Goal: Information Seeking & Learning: Learn about a topic

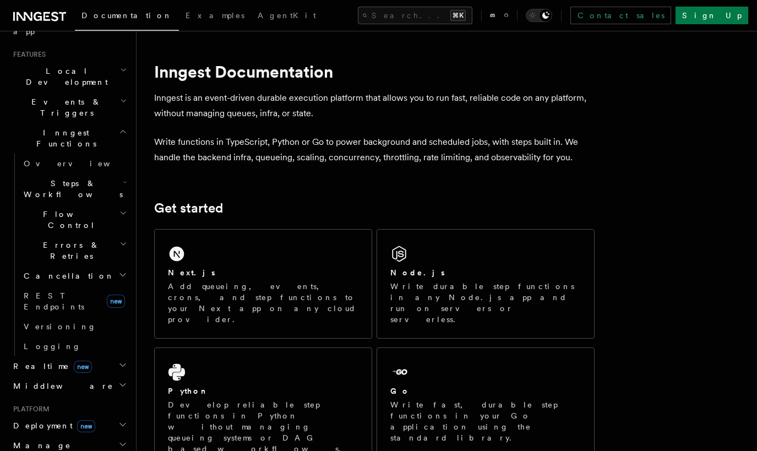
scroll to position [227, 0]
click at [105, 176] on h2 "Steps & Workflows" at bounding box center [74, 191] width 110 height 31
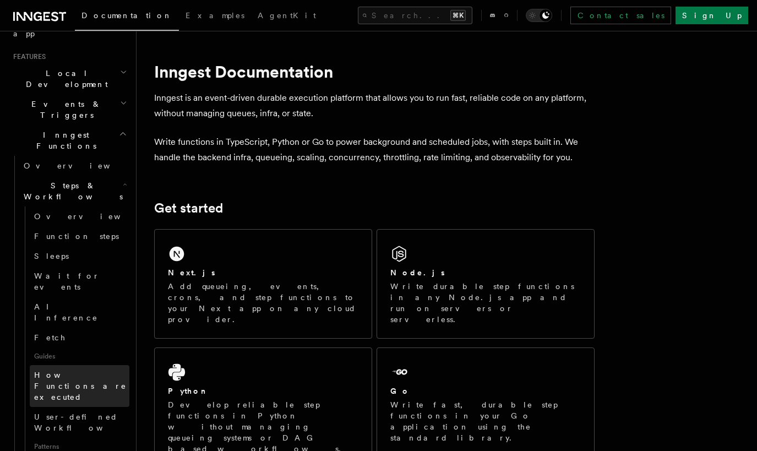
click at [95, 370] on span "How Functions are executed" at bounding box center [81, 386] width 95 height 33
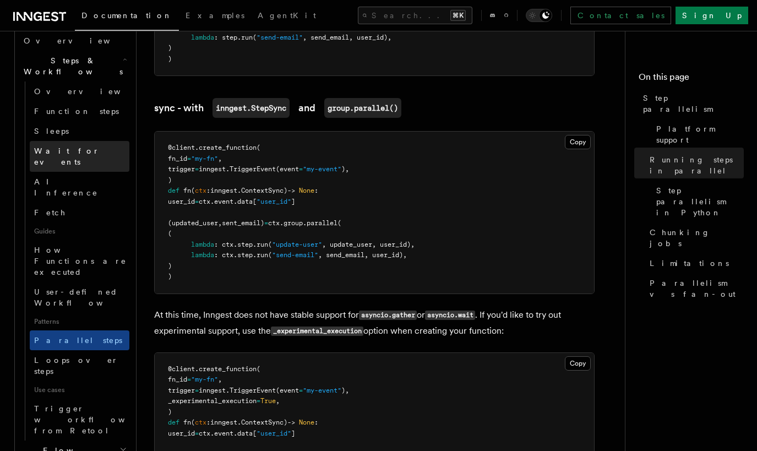
scroll to position [358, 0]
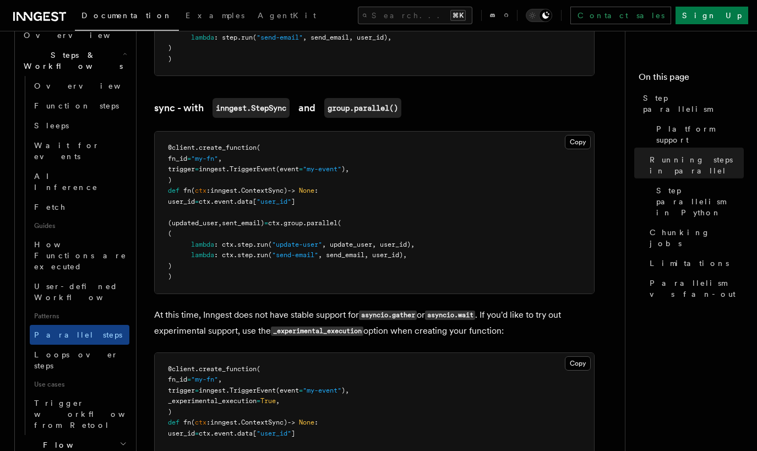
click at [106, 435] on h2 "Flow Control" at bounding box center [74, 450] width 110 height 31
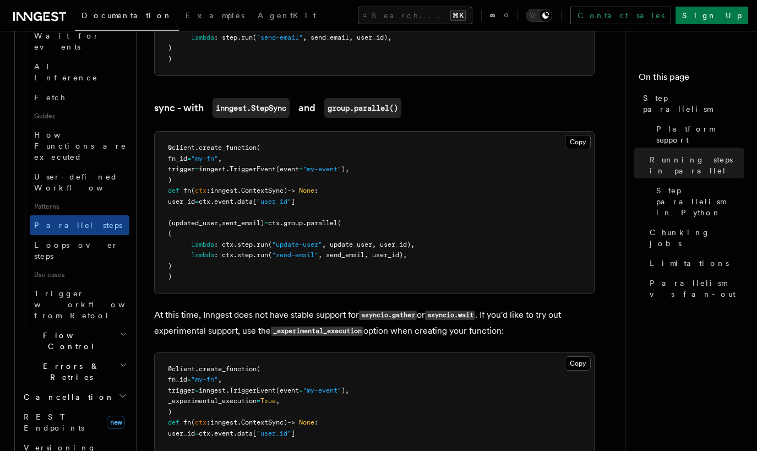
scroll to position [478, 0]
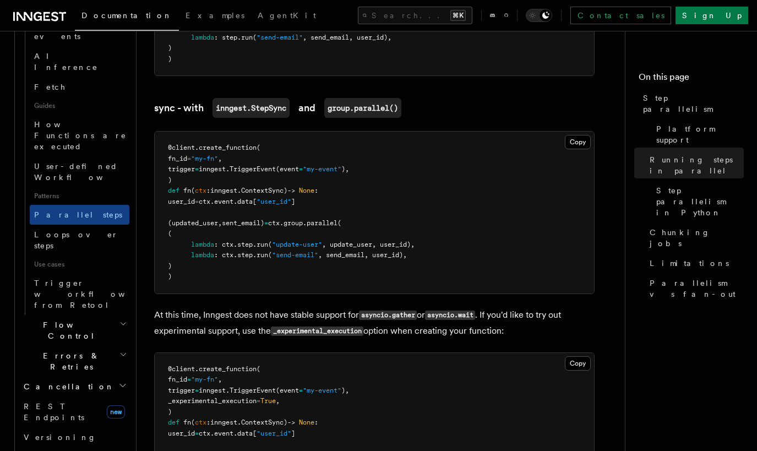
click at [120, 319] on icon "button" at bounding box center [124, 323] width 8 height 9
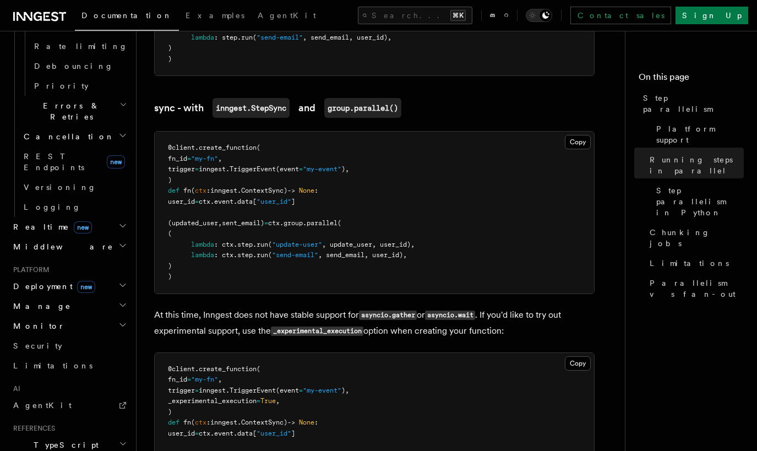
scroll to position [878, 0]
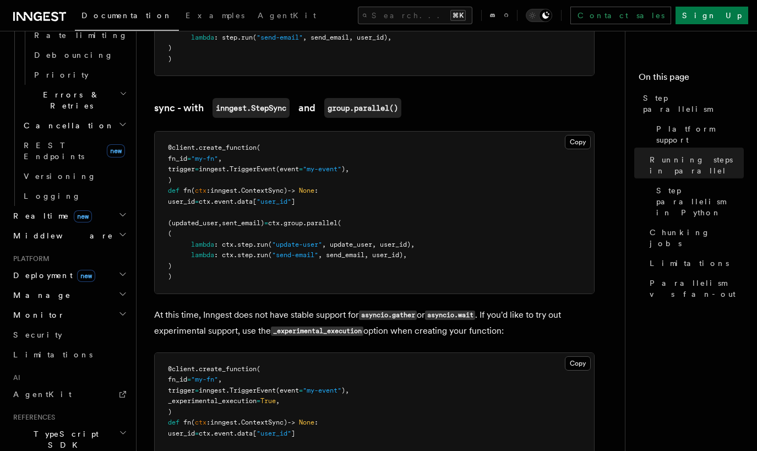
click at [101, 424] on h2 "TypeScript SDK" at bounding box center [69, 439] width 121 height 31
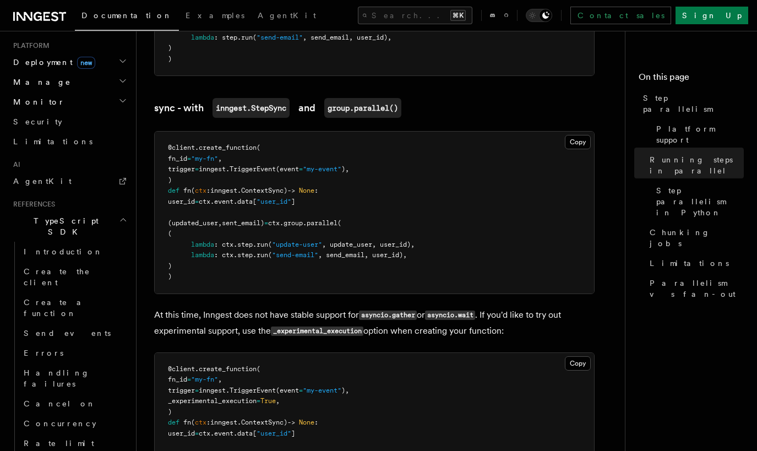
scroll to position [1092, 0]
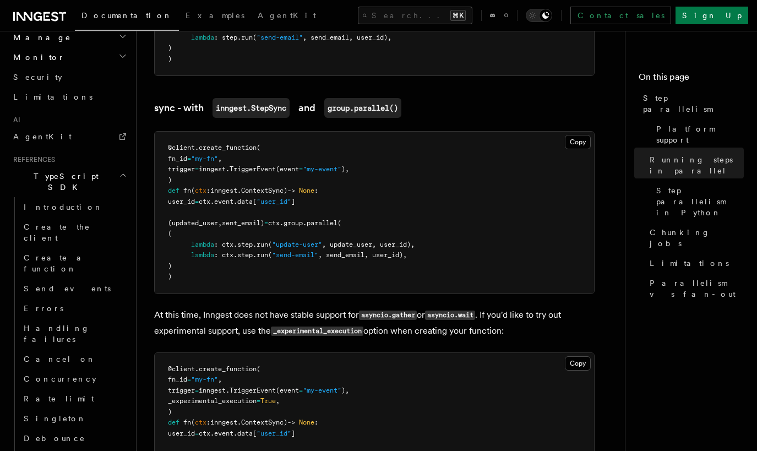
scroll to position [1139, 0]
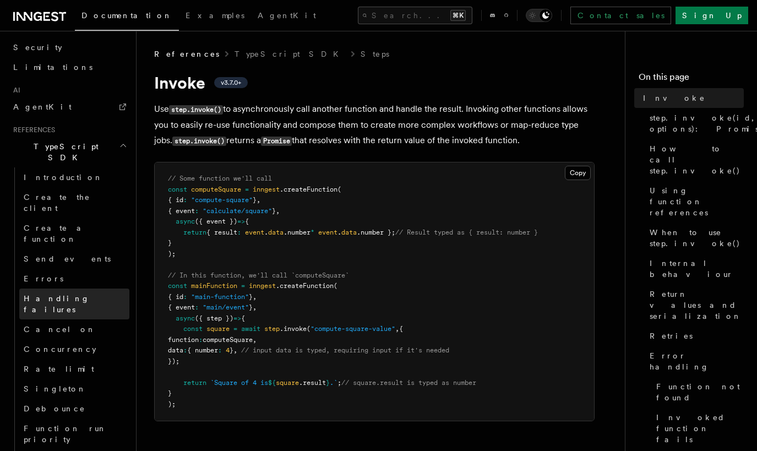
scroll to position [668, 0]
click at [68, 294] on span "Handling failures" at bounding box center [57, 304] width 66 height 20
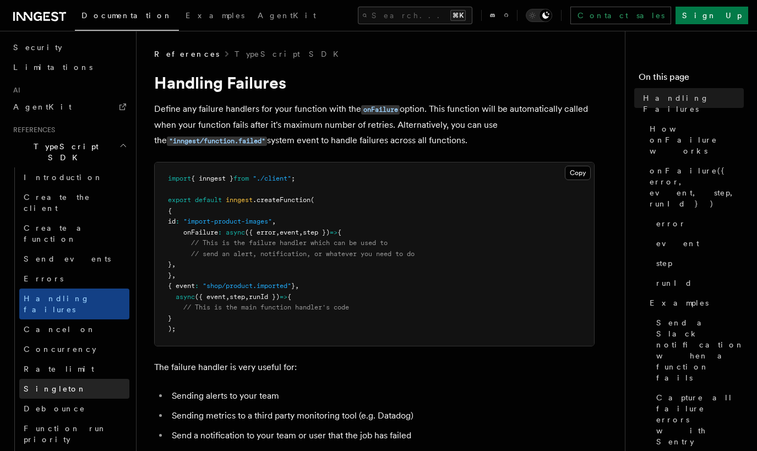
click at [64, 379] on link "Singleton" at bounding box center [74, 389] width 110 height 20
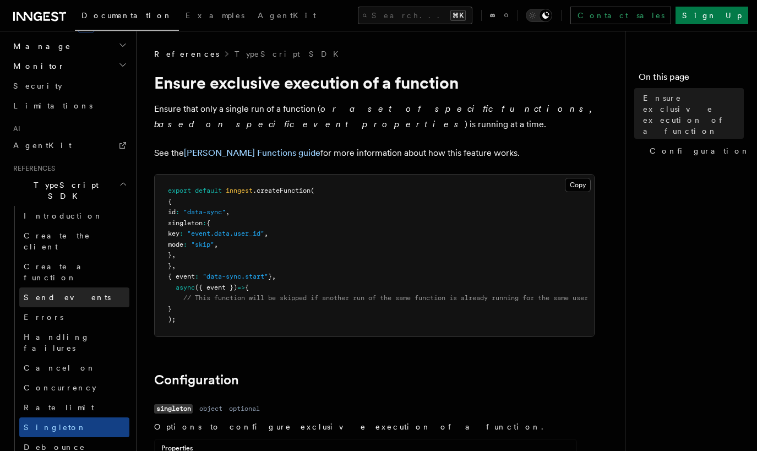
scroll to position [613, 0]
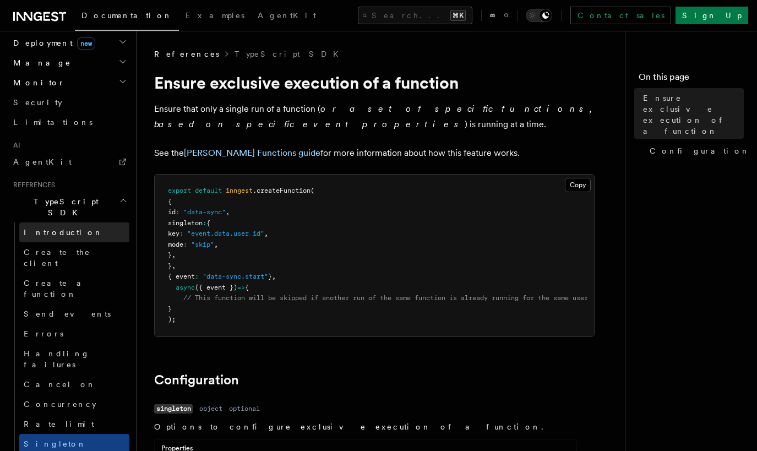
click at [60, 228] on span "Introduction" at bounding box center [63, 232] width 79 height 9
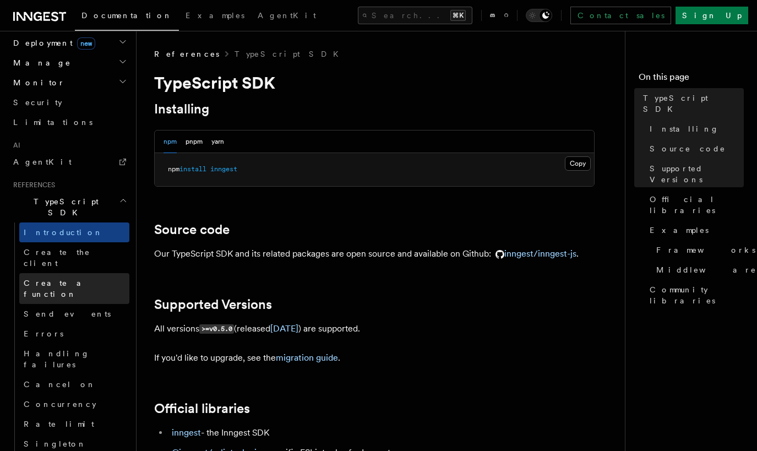
click at [51, 278] on span "Create a function" at bounding box center [77, 289] width 106 height 22
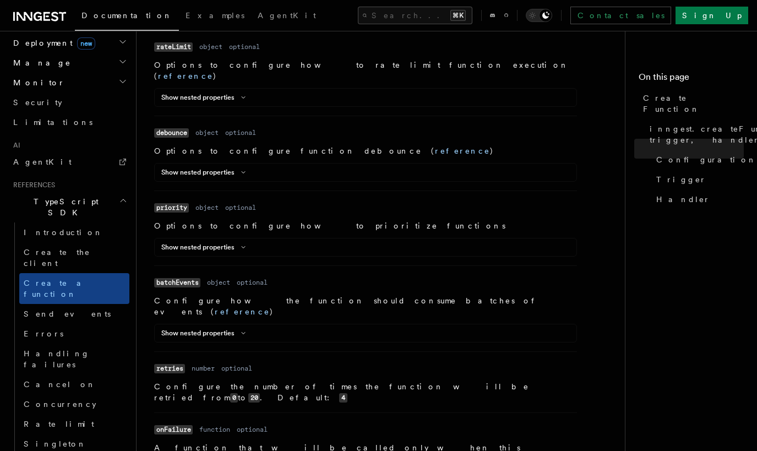
scroll to position [953, 0]
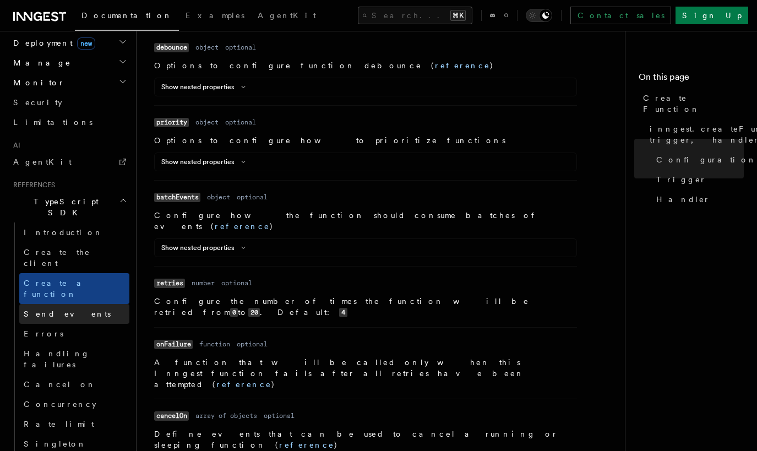
click at [69, 304] on link "Send events" at bounding box center [74, 314] width 110 height 20
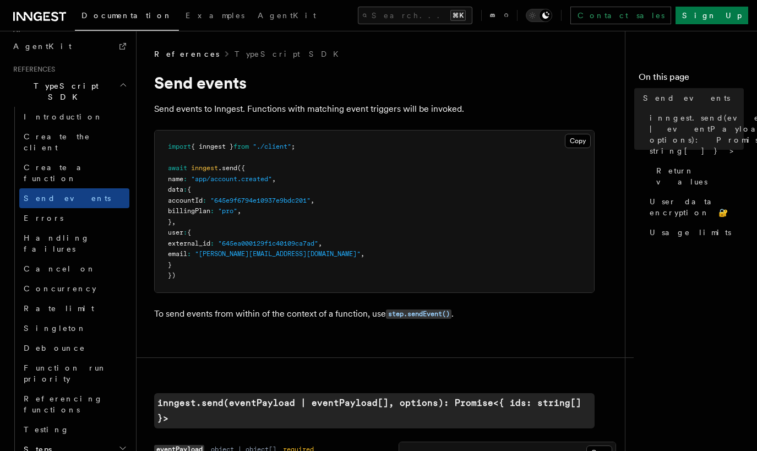
scroll to position [761, 0]
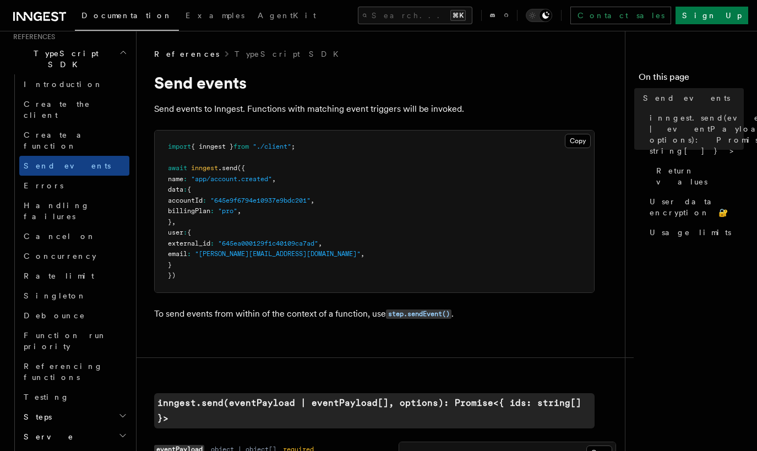
click at [84, 447] on h2 "Middleware" at bounding box center [74, 457] width 110 height 20
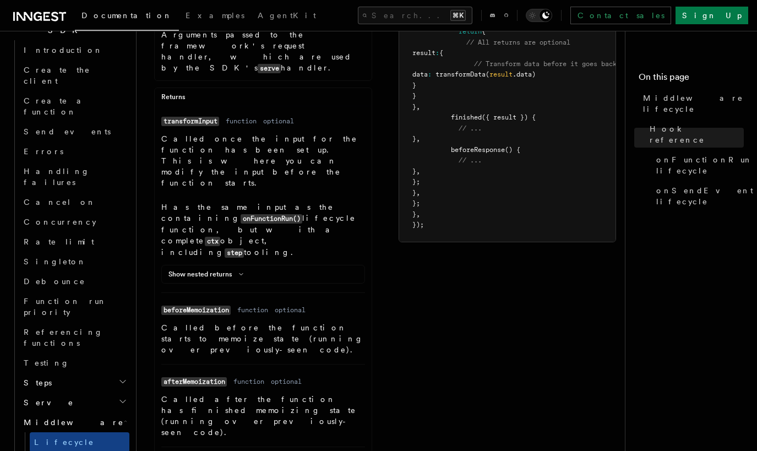
scroll to position [973, 0]
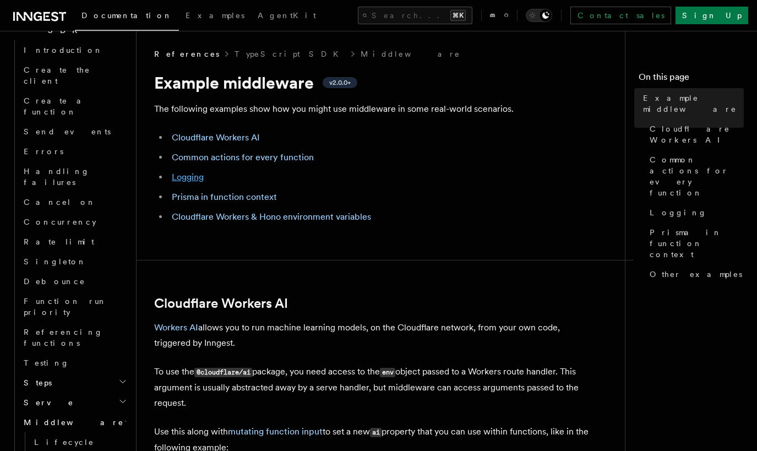
click at [187, 177] on link "Logging" at bounding box center [188, 177] width 32 height 10
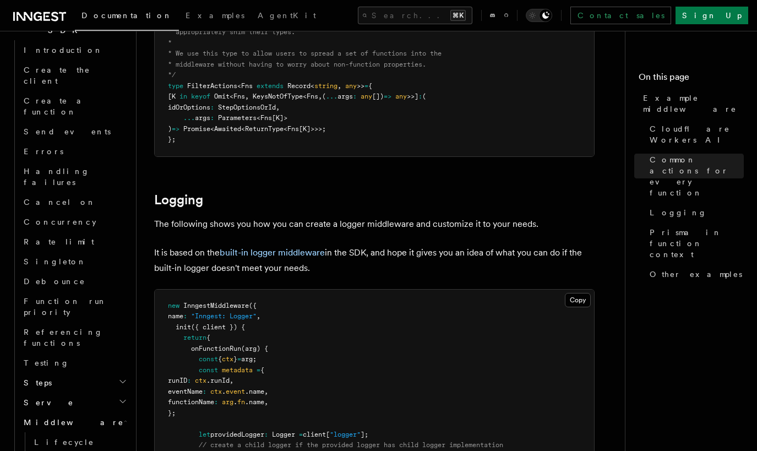
scroll to position [1949, 0]
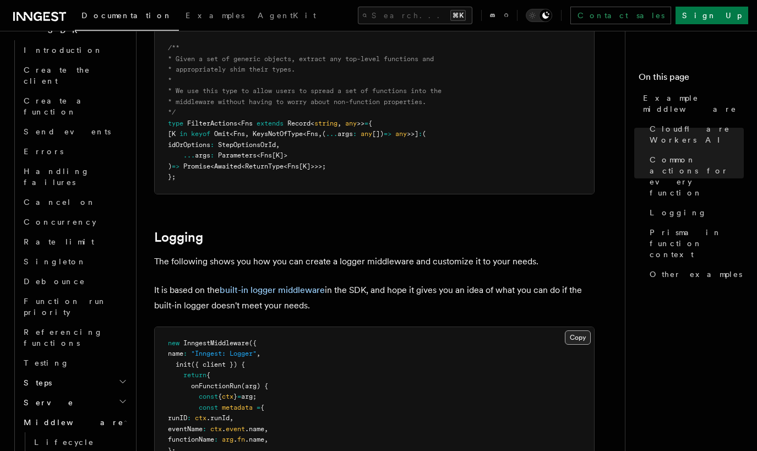
click at [582, 338] on button "Copy Copied" at bounding box center [578, 337] width 26 height 14
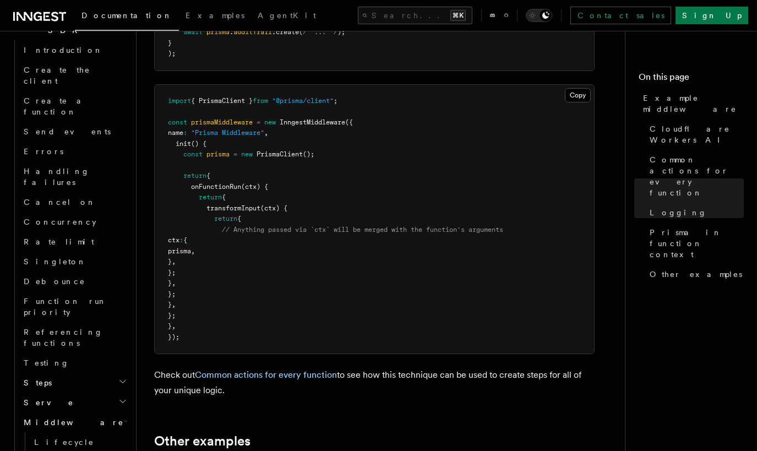
scroll to position [3165, 0]
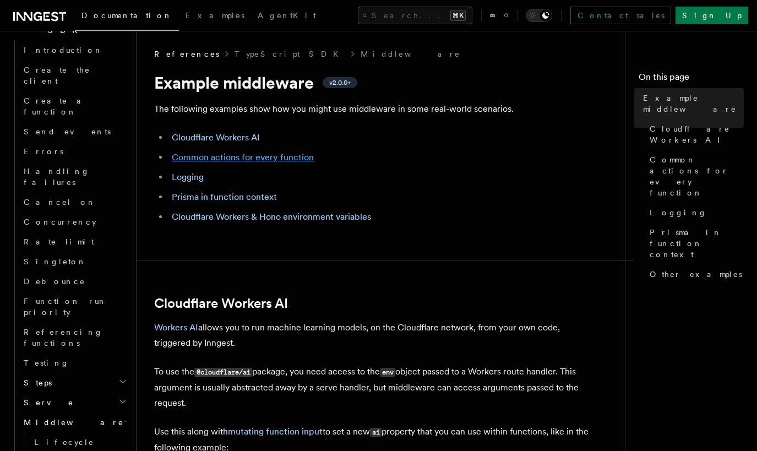
click at [281, 155] on link "Common actions for every function" at bounding box center [243, 157] width 142 height 10
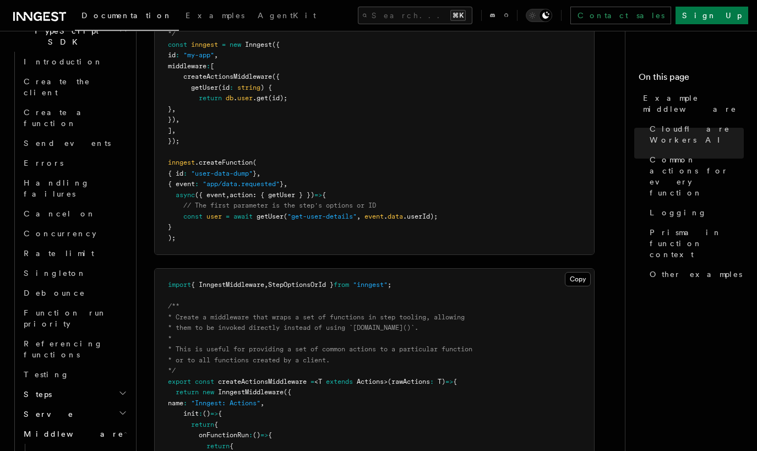
scroll to position [932, 0]
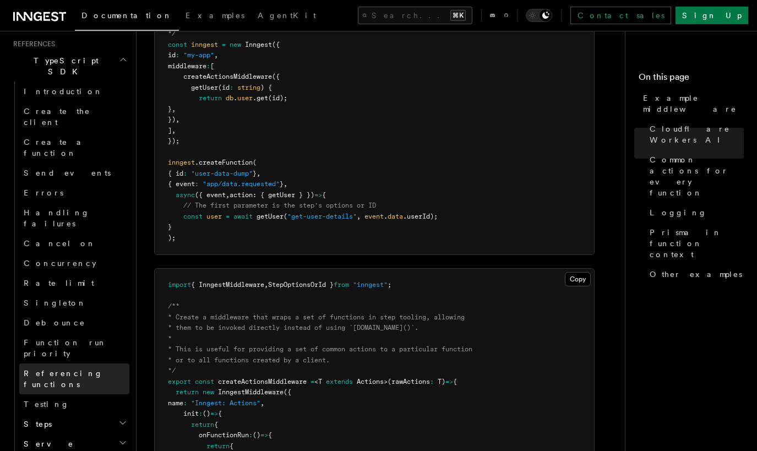
click at [63, 369] on span "Referencing functions" at bounding box center [63, 379] width 79 height 20
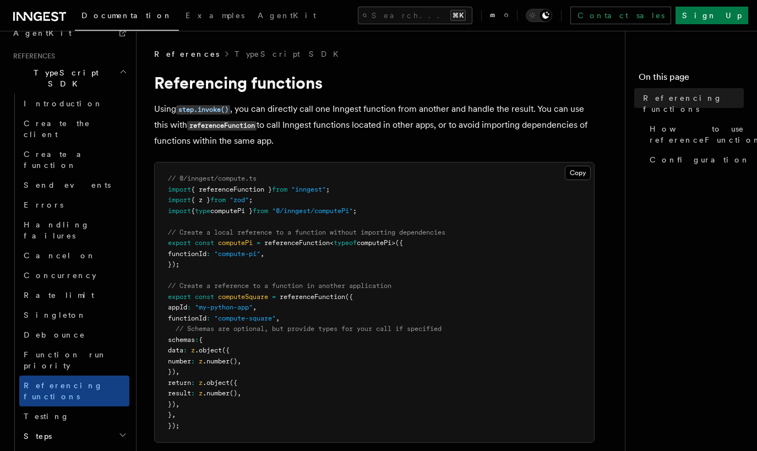
scroll to position [698, 0]
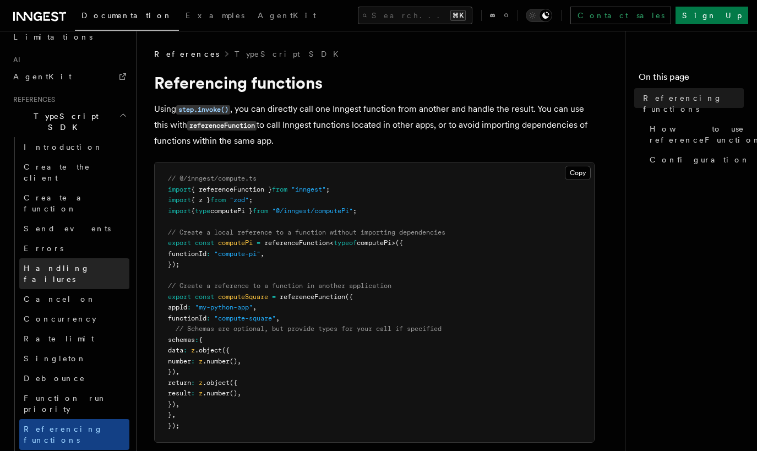
click at [86, 258] on link "Handling failures" at bounding box center [74, 273] width 110 height 31
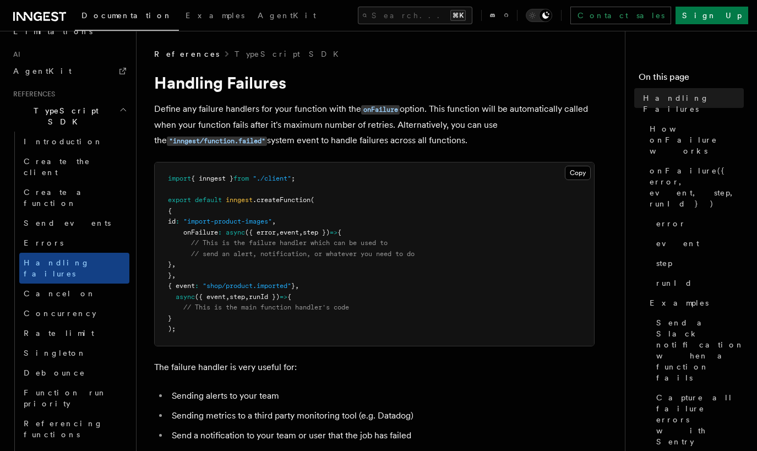
scroll to position [703, 0]
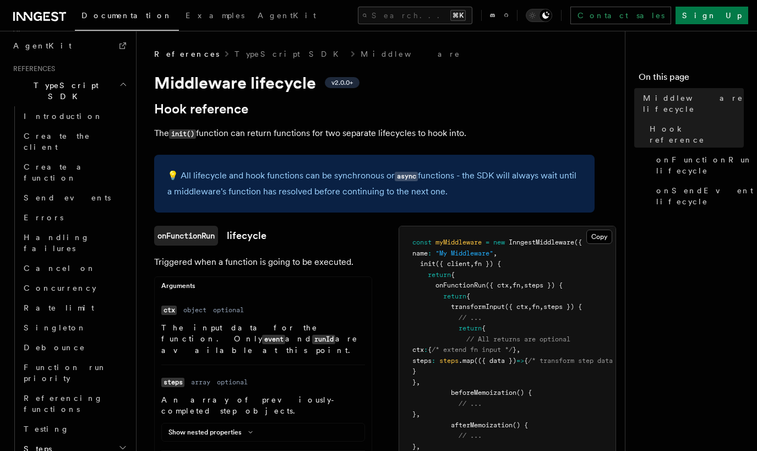
scroll to position [908, 0]
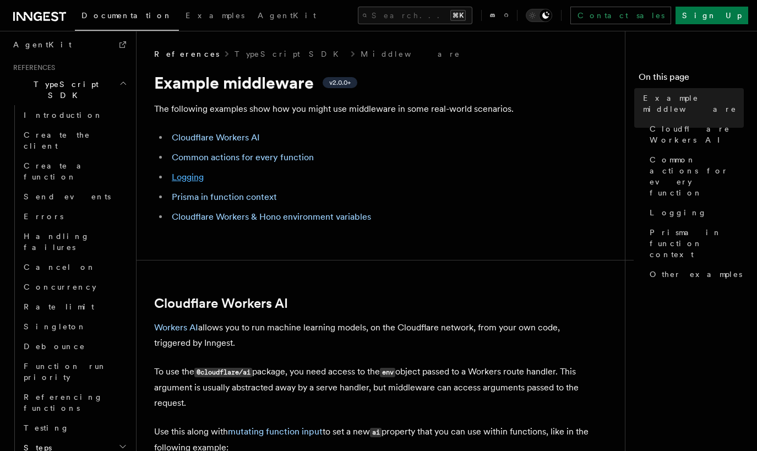
click at [194, 174] on link "Logging" at bounding box center [188, 177] width 32 height 10
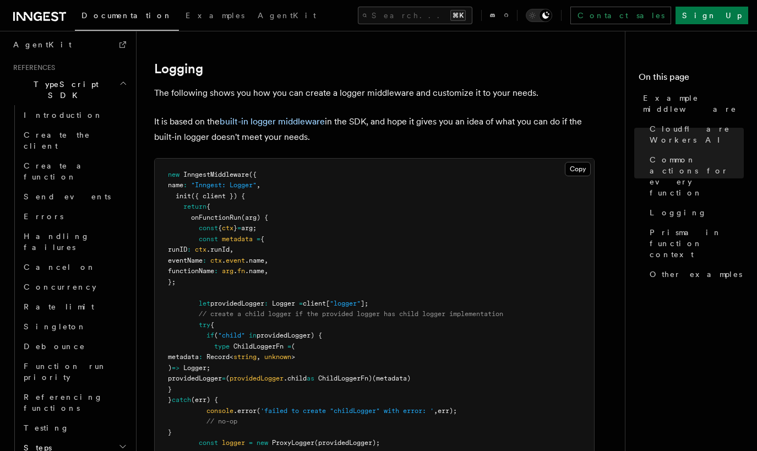
scroll to position [2126, 0]
